Goal: Browse casually

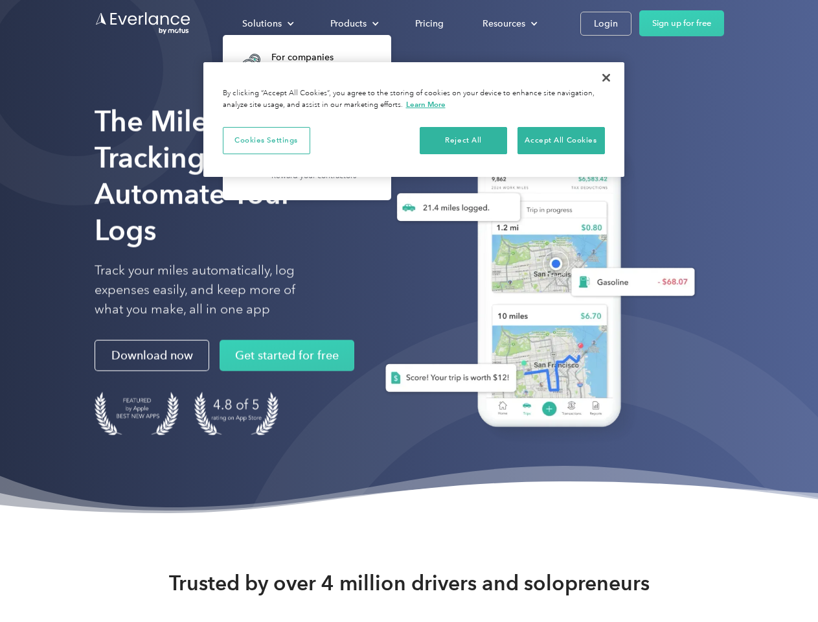
click at [268, 23] on div "Solutions" at bounding box center [262, 24] width 40 height 16
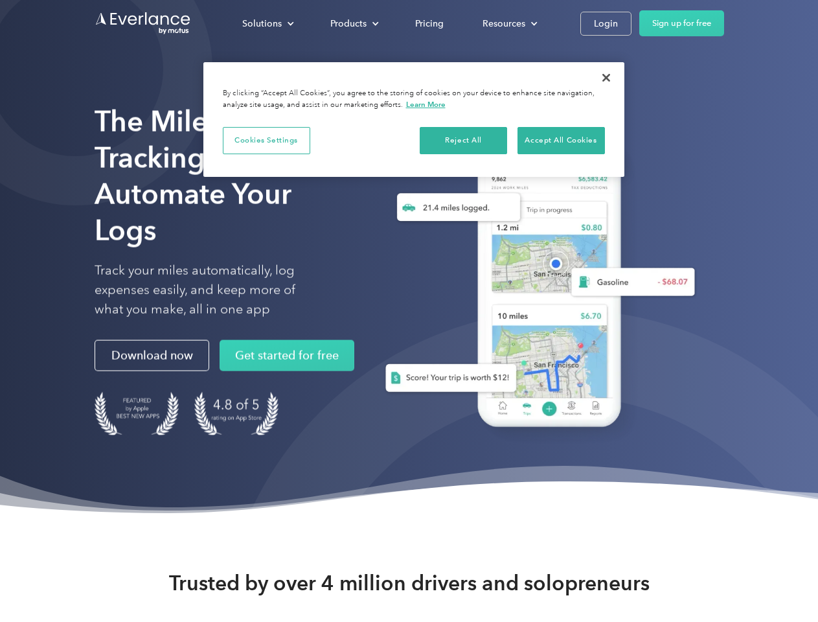
click at [353, 23] on div "Products" at bounding box center [348, 24] width 36 height 16
click at [509, 23] on div "Resources" at bounding box center [504, 24] width 43 height 16
click at [266, 140] on button "Cookies Settings" at bounding box center [266, 140] width 87 height 27
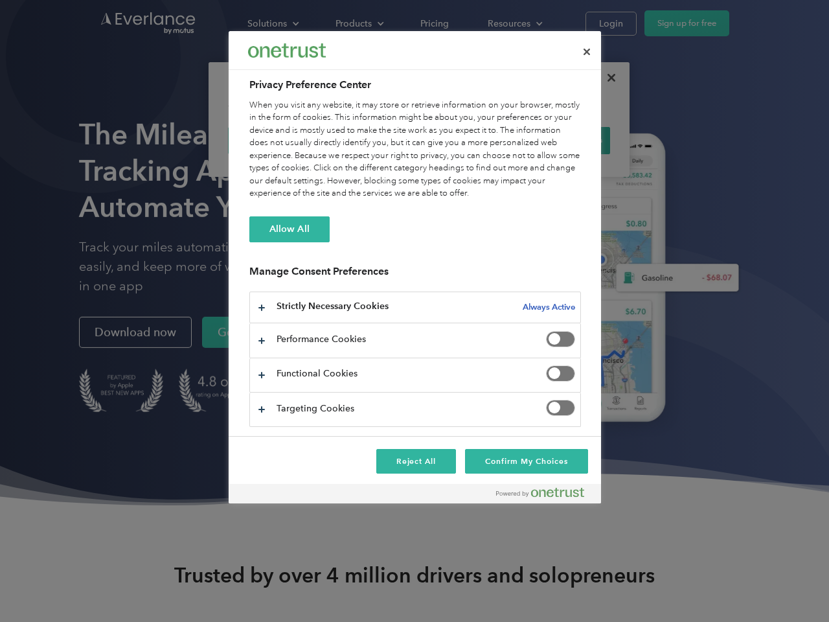
click at [464, 140] on div "When you visit any website, it may store or retrieve information on your browse…" at bounding box center [415, 149] width 332 height 101
click at [561, 140] on div "When you visit any website, it may store or retrieve information on your browse…" at bounding box center [415, 149] width 332 height 101
click at [606, 78] on div at bounding box center [414, 311] width 829 height 622
